Goal: Information Seeking & Learning: Find specific fact

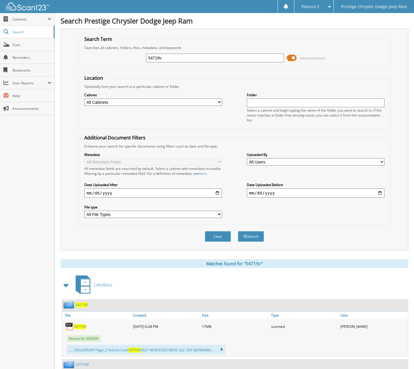
drag, startPoint x: 162, startPoint y: 56, endPoint x: 132, endPoint y: 54, distance: 29.6
click at [132, 54] on div "54719v Advanced Search" at bounding box center [234, 58] width 306 height 16
type input "425121"
click at [238, 231] on button "Search" at bounding box center [251, 236] width 26 height 11
drag, startPoint x: 165, startPoint y: 58, endPoint x: 125, endPoint y: 57, distance: 40.0
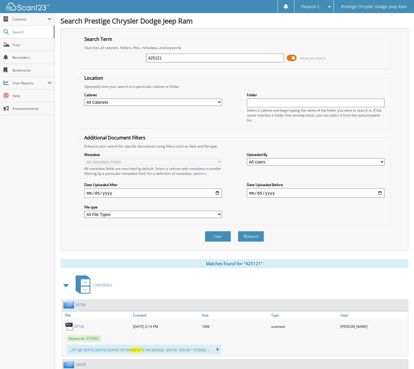
click at [125, 57] on div "425121 Advanced Search" at bounding box center [234, 58] width 306 height 16
type input "42512"
click at [238, 231] on button "Search" at bounding box center [251, 236] width 26 height 11
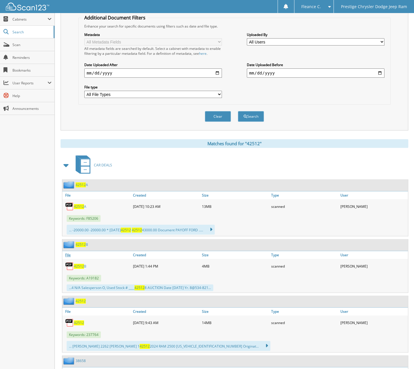
scroll to position [116, 0]
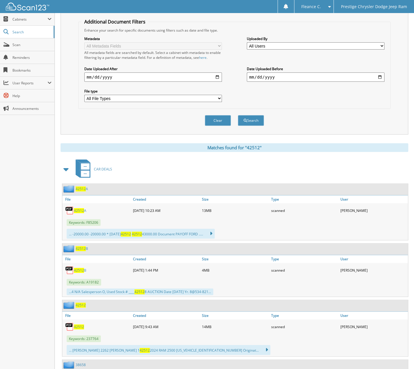
click at [78, 324] on span "42512" at bounding box center [79, 326] width 10 height 5
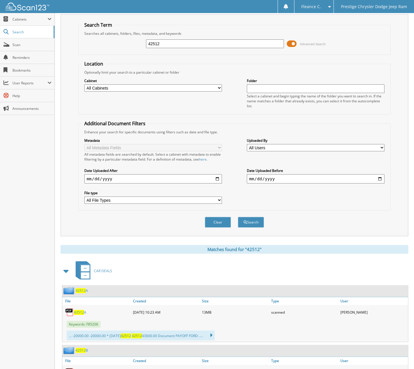
scroll to position [0, 0]
